Goal: Task Accomplishment & Management: Use online tool/utility

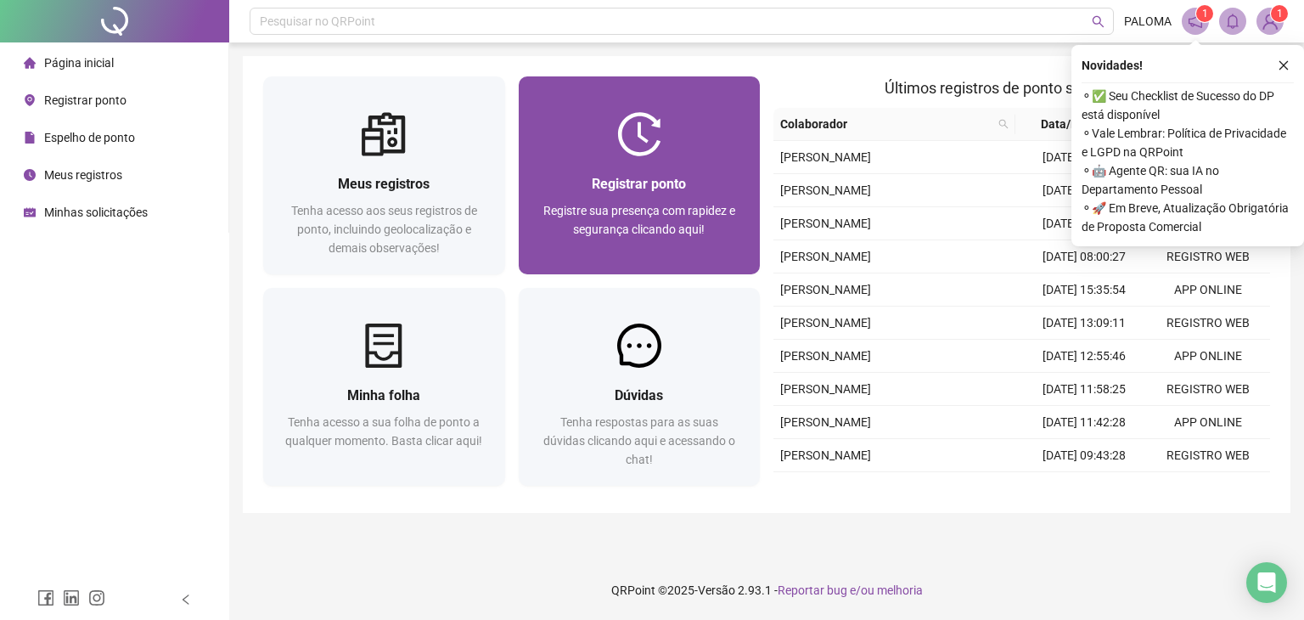
click at [610, 205] on span "Registre sua presença com rapidez e segurança clicando aqui!" at bounding box center [639, 220] width 192 height 32
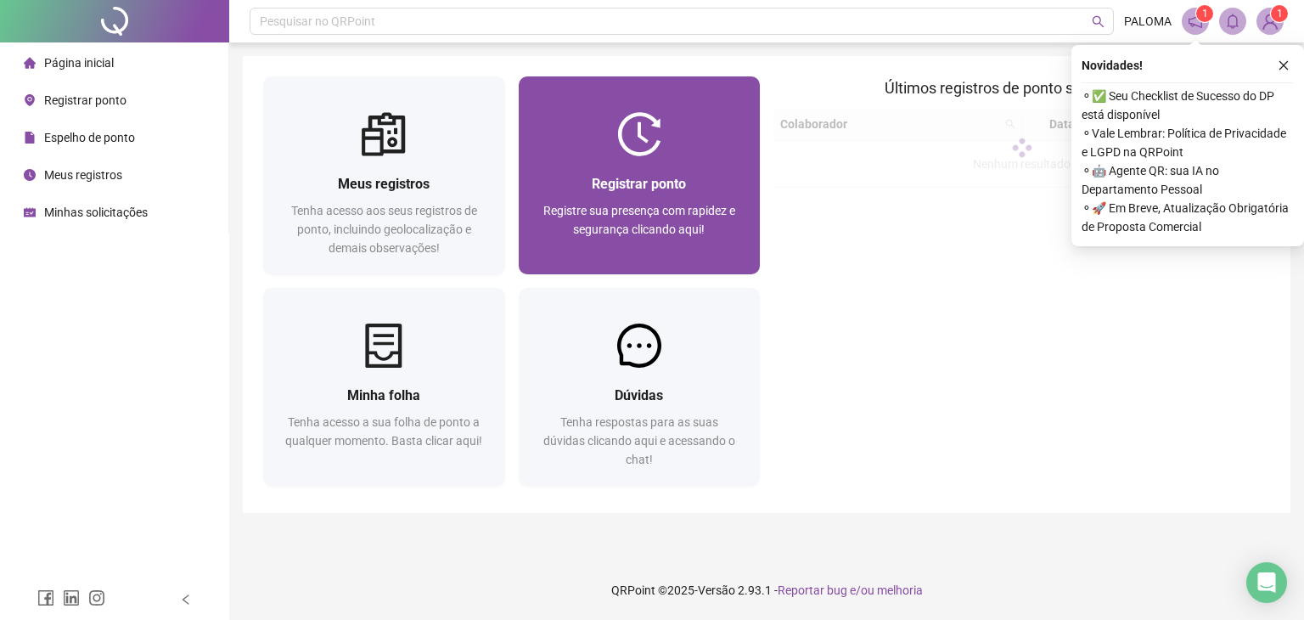
click at [581, 120] on div at bounding box center [640, 134] width 242 height 44
click at [622, 143] on img at bounding box center [639, 134] width 44 height 44
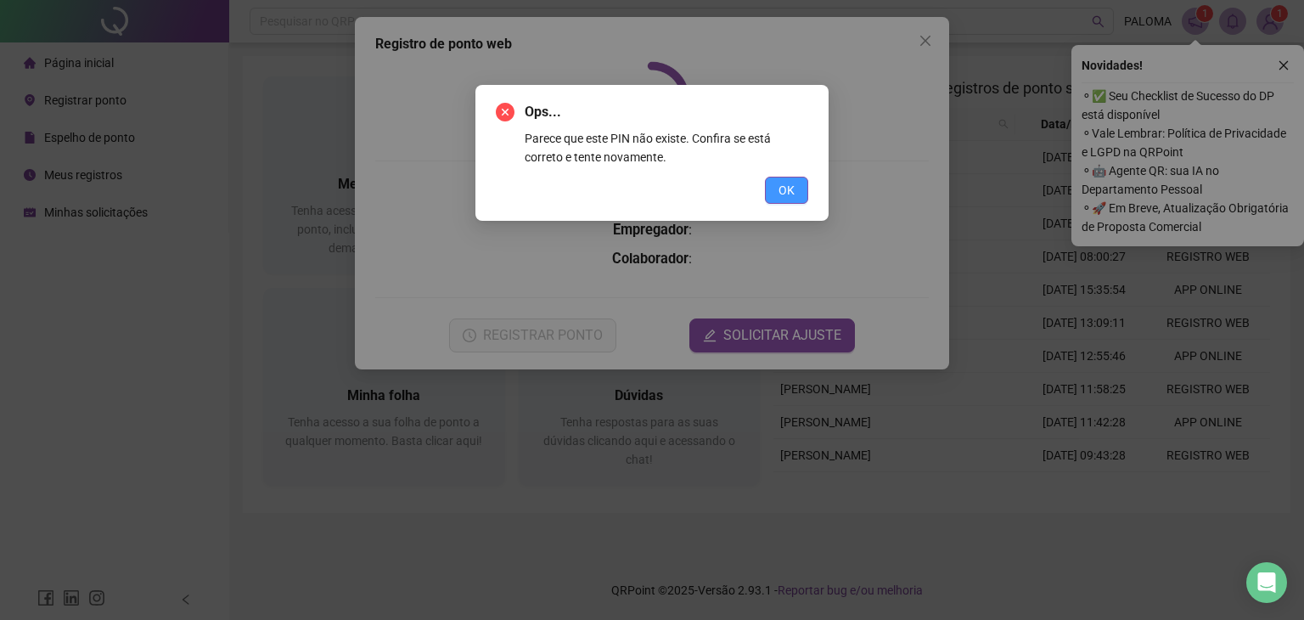
click at [777, 188] on button "OK" at bounding box center [786, 190] width 43 height 27
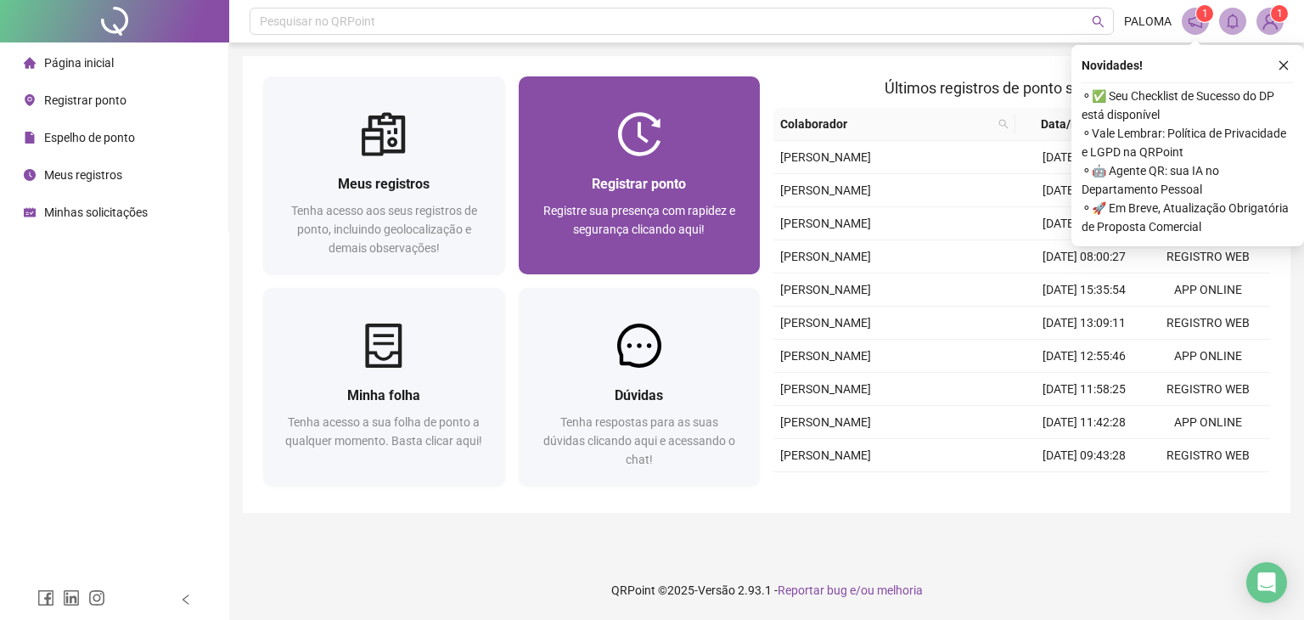
click at [541, 118] on div at bounding box center [640, 134] width 242 height 44
